Goal: Transaction & Acquisition: Register for event/course

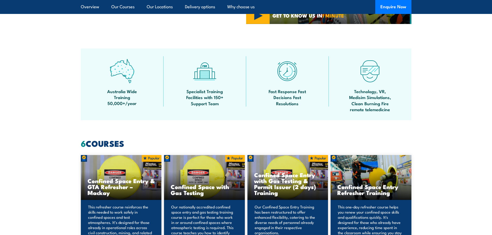
click at [148, 93] on div "Australia Wide Training 50,000+/year" at bounding box center [122, 84] width 83 height 56
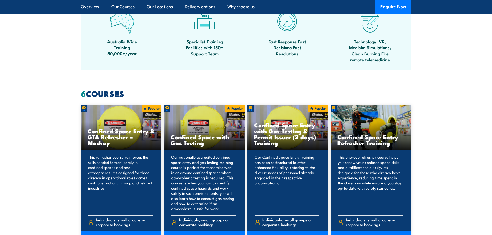
scroll to position [439, 0]
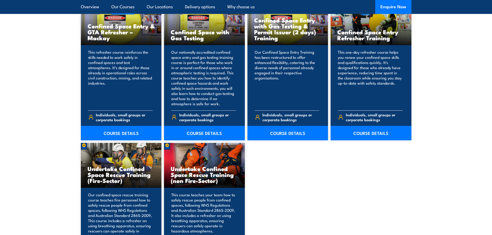
click at [371, 117] on span "Individuals, small groups or corporate bookings" at bounding box center [374, 117] width 57 height 10
click at [358, 23] on div "Confined Space Entry Refresher Training" at bounding box center [371, 22] width 81 height 45
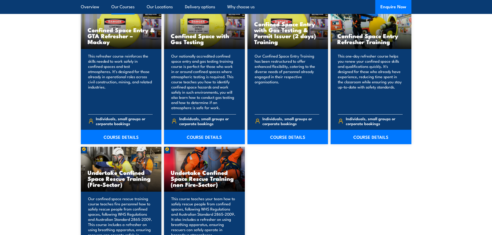
scroll to position [387, 0]
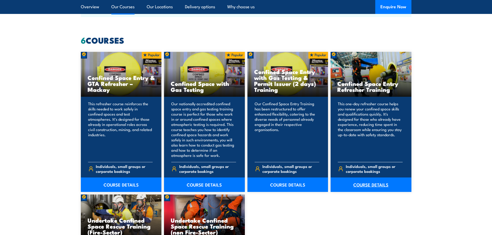
click at [375, 178] on link "COURSE DETAILS" at bounding box center [371, 185] width 81 height 14
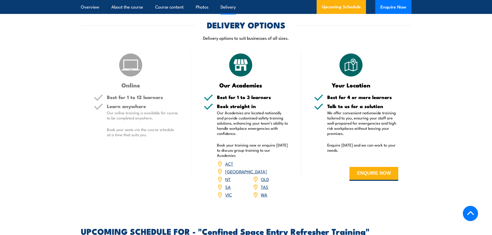
scroll to position [697, 0]
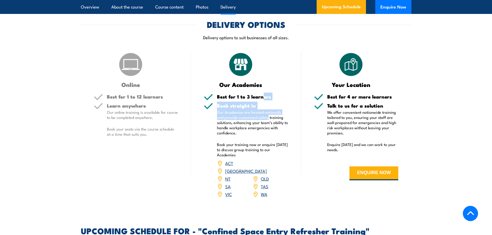
drag, startPoint x: 263, startPoint y: 91, endPoint x: 261, endPoint y: 116, distance: 25.7
click at [261, 116] on div "Our Academies Best for 1 to 3 learners Book straight in Our Academies are locat…" at bounding box center [246, 128] width 110 height 153
click at [261, 116] on p "Our Academies are located nationally and provide customised safety training sol…" at bounding box center [252, 123] width 71 height 26
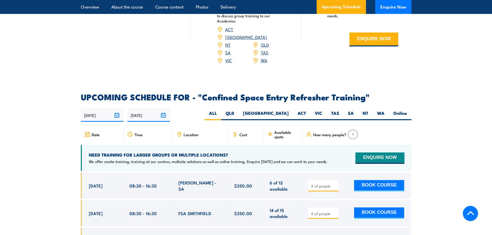
scroll to position [904, 0]
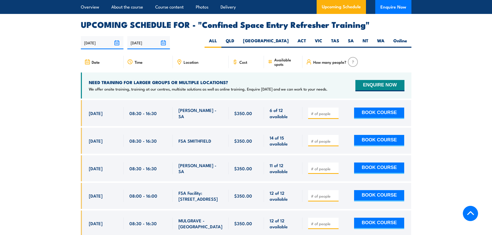
click at [333, 108] on div at bounding box center [323, 113] width 30 height 11
click at [325, 111] on input "number" at bounding box center [324, 113] width 26 height 5
type input "3"
click at [375, 108] on button "BOOK COURSE" at bounding box center [379, 113] width 50 height 11
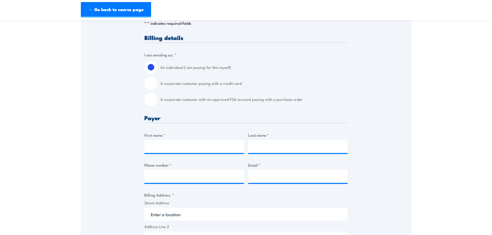
scroll to position [129, 0]
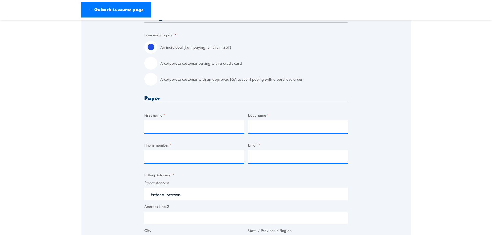
click at [149, 63] on input "A corporate customer paying with a credit card" at bounding box center [150, 63] width 13 height 13
radio input "true"
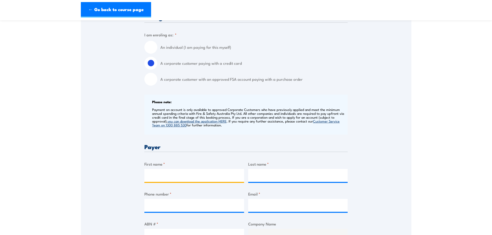
click at [197, 178] on input "First name *" at bounding box center [194, 175] width 100 height 13
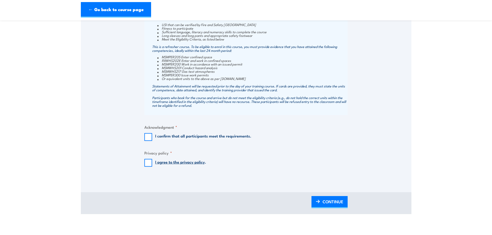
scroll to position [620, 0]
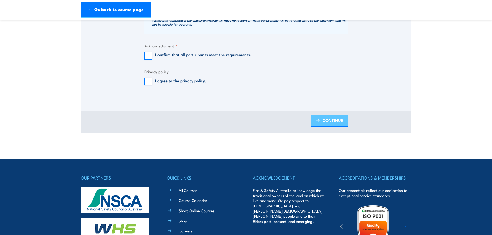
click at [328, 126] on span "CONTINUE" at bounding box center [333, 121] width 21 height 14
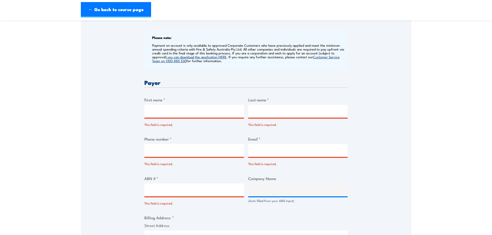
scroll to position [225, 0]
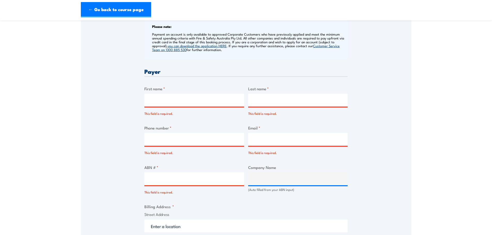
click at [200, 93] on div "First name * This field is required." at bounding box center [194, 101] width 100 height 30
click at [198, 101] on input "First name *" at bounding box center [194, 100] width 100 height 13
type input "Kulani"
type input "Perera"
type input "0481905843"
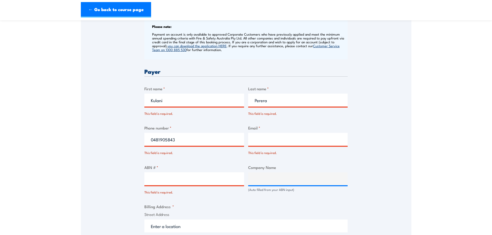
type input "kulani.perera@iff.com"
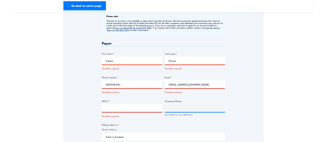
scroll to position [224, 0]
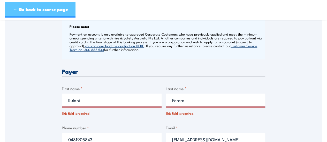
click at [19, 7] on link "← Go back to course page" at bounding box center [40, 9] width 70 height 15
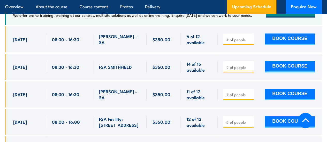
scroll to position [896, 0]
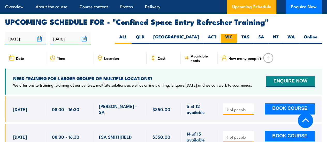
click at [231, 34] on label "VIC" at bounding box center [229, 39] width 16 height 10
click at [232, 34] on input "VIC" at bounding box center [233, 35] width 3 height 3
radio input "true"
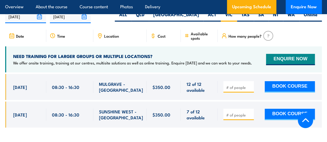
scroll to position [918, 0]
click at [238, 85] on input "number" at bounding box center [239, 87] width 26 height 5
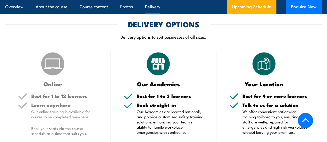
scroll to position [687, 0]
